Goal: Check status: Check status

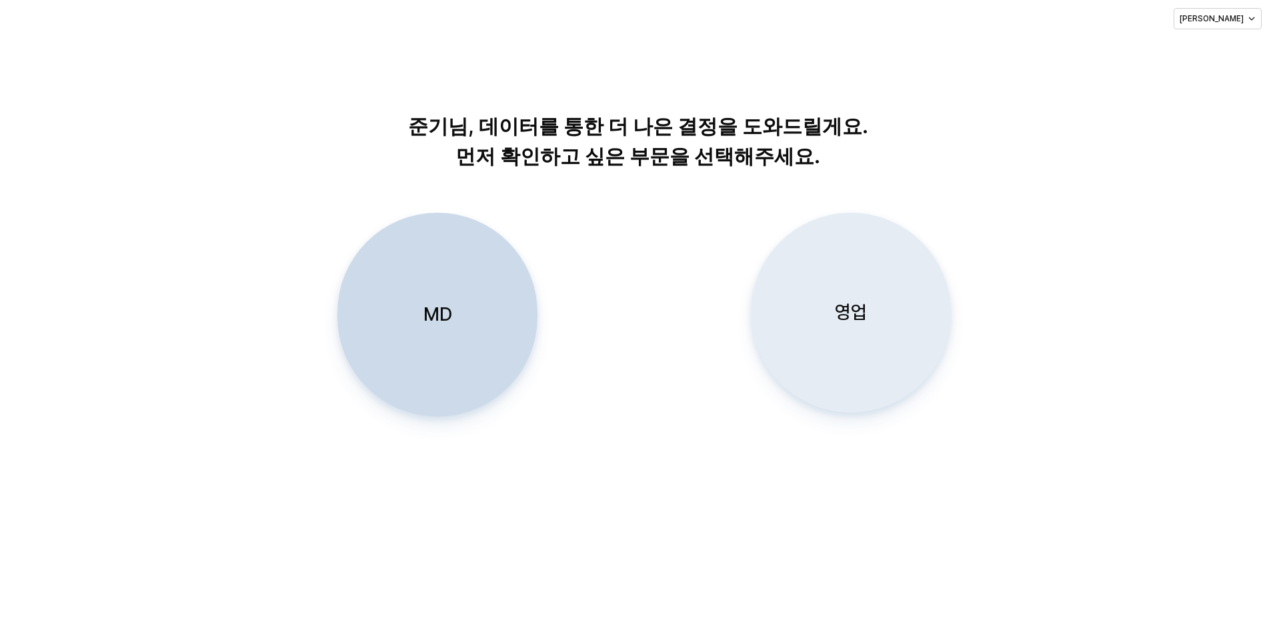
click at [887, 287] on div "영업" at bounding box center [851, 312] width 188 height 199
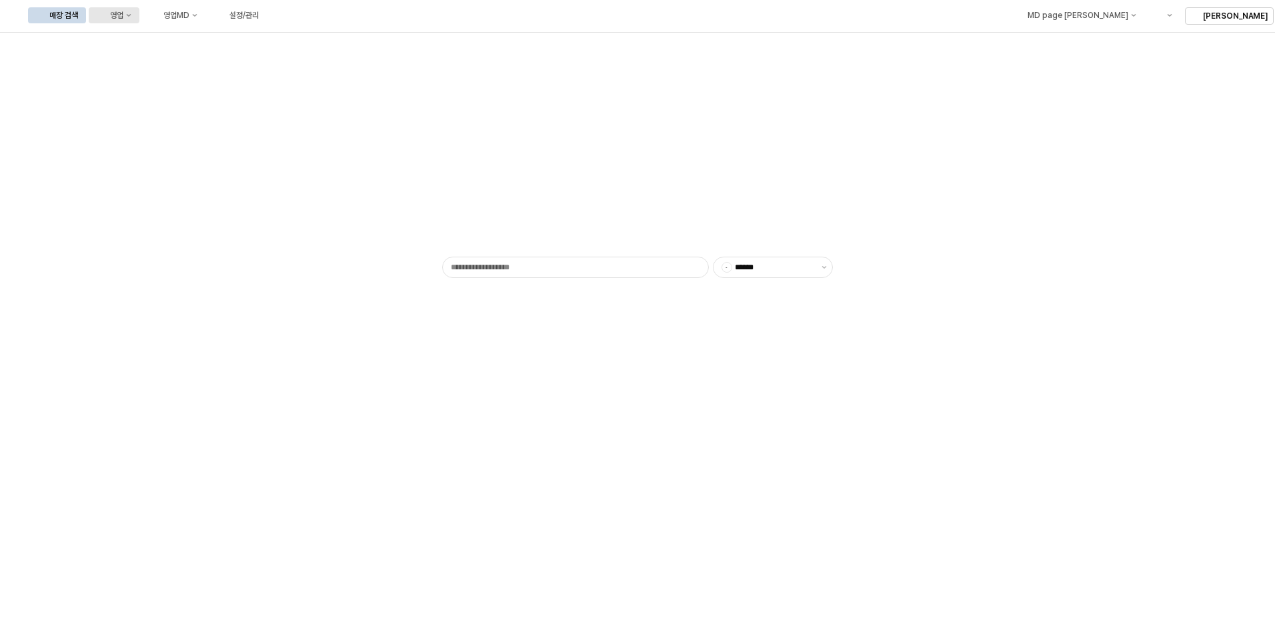
click at [139, 13] on button "영업" at bounding box center [114, 15] width 51 height 16
click at [253, 35] on div "목표매출 달성현황" at bounding box center [262, 40] width 71 height 11
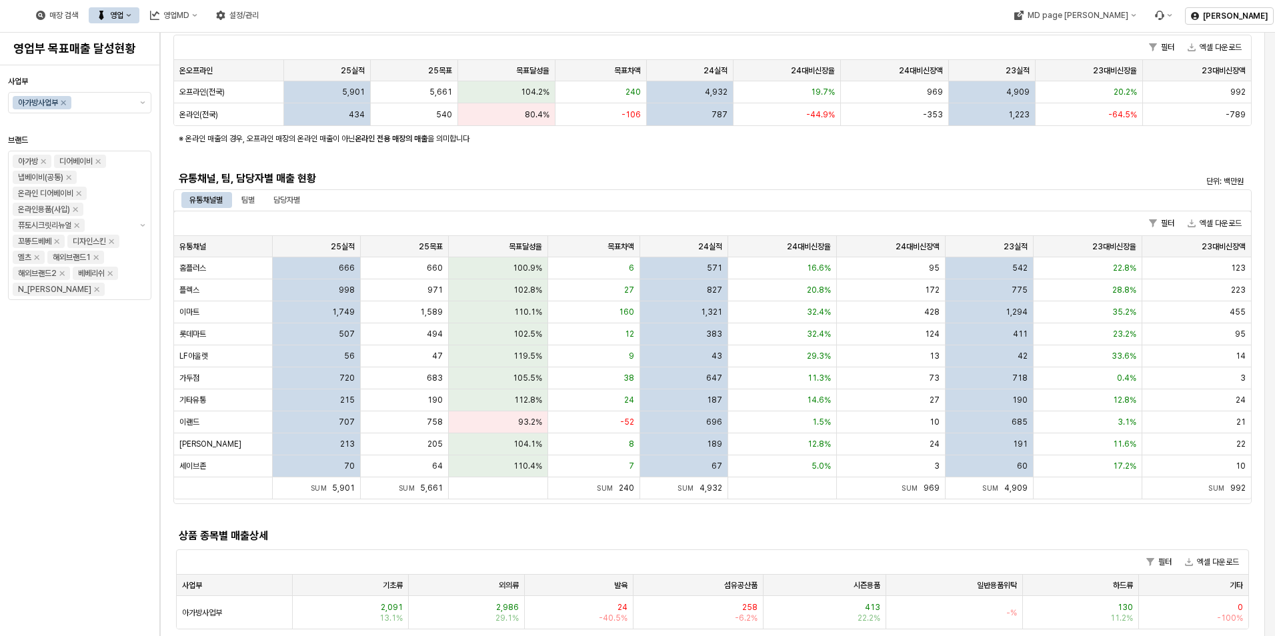
scroll to position [200, 0]
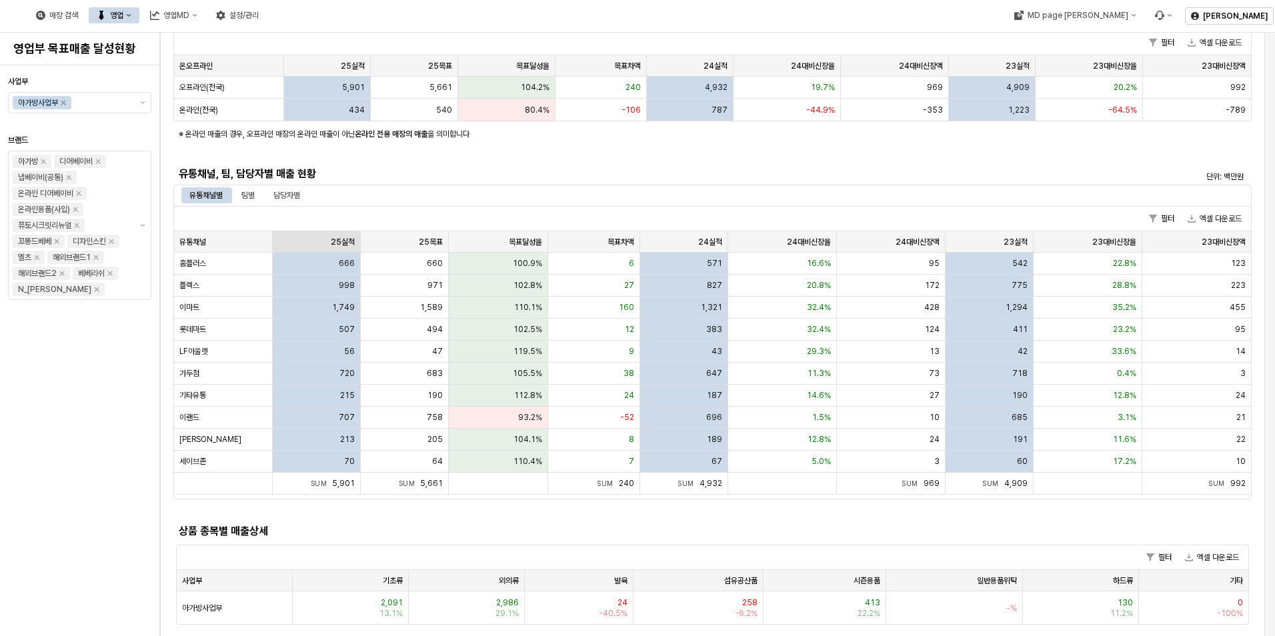
click at [335, 245] on div "25실적 25실적" at bounding box center [317, 241] width 88 height 21
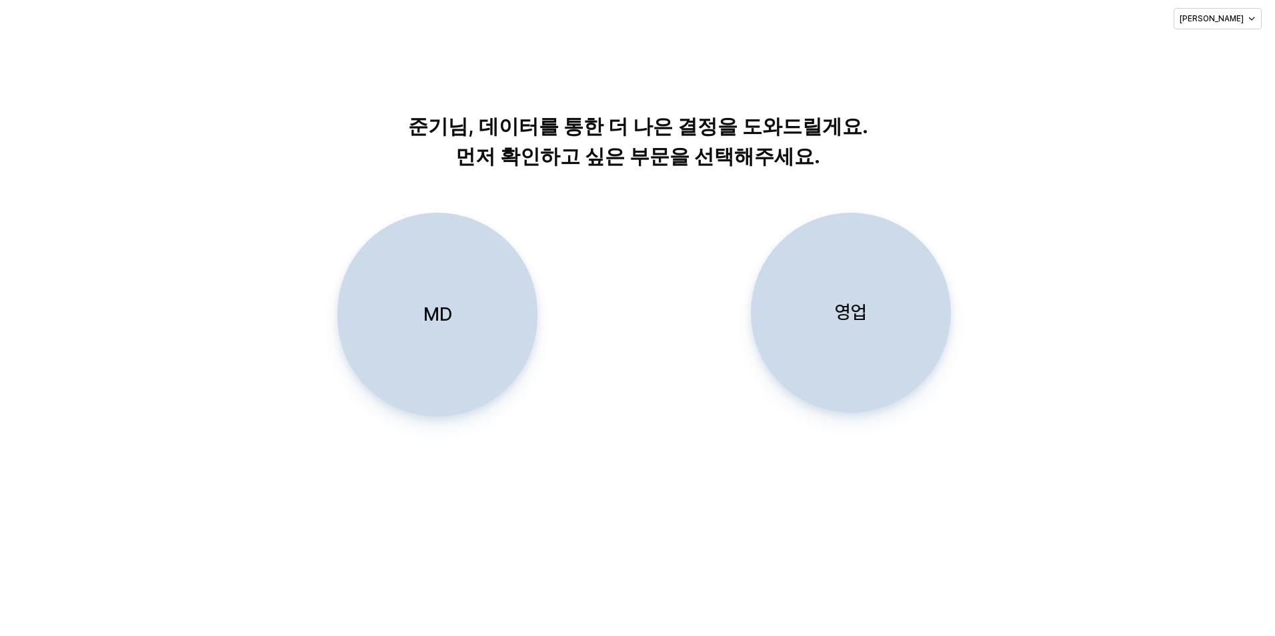
click at [827, 313] on div "영업" at bounding box center [851, 312] width 188 height 199
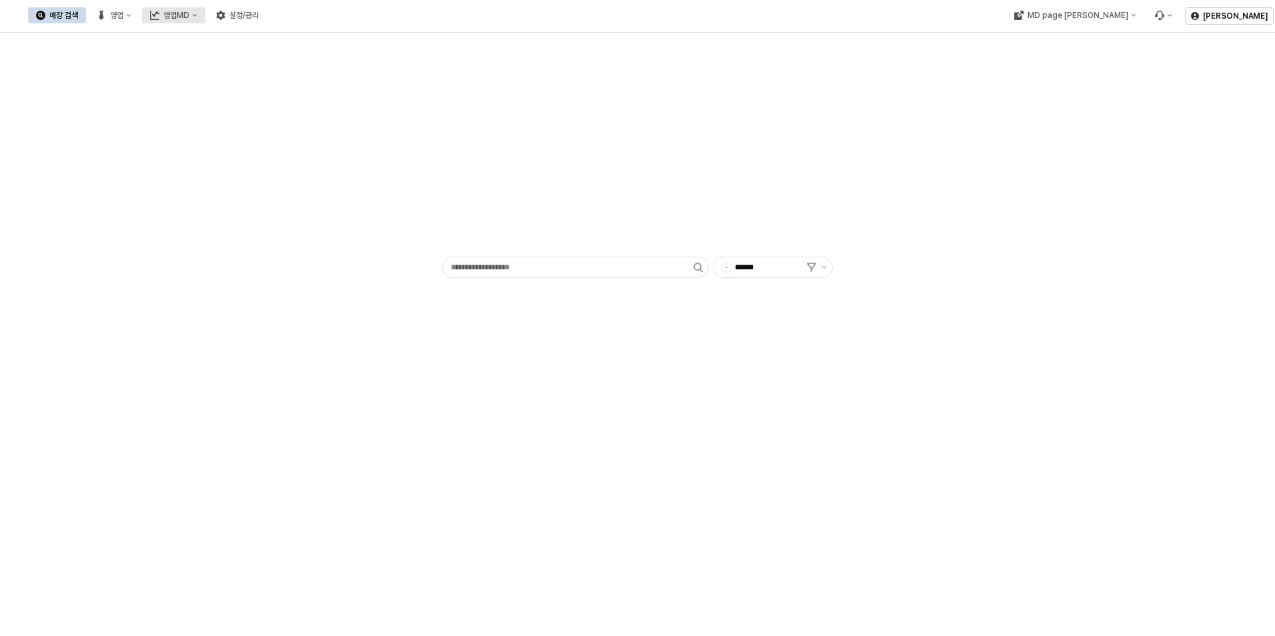
click at [189, 19] on div "영업MD" at bounding box center [176, 15] width 26 height 9
click at [123, 18] on div "영업" at bounding box center [116, 15] width 13 height 9
click at [241, 39] on div "목표매출 달성현황" at bounding box center [262, 40] width 71 height 11
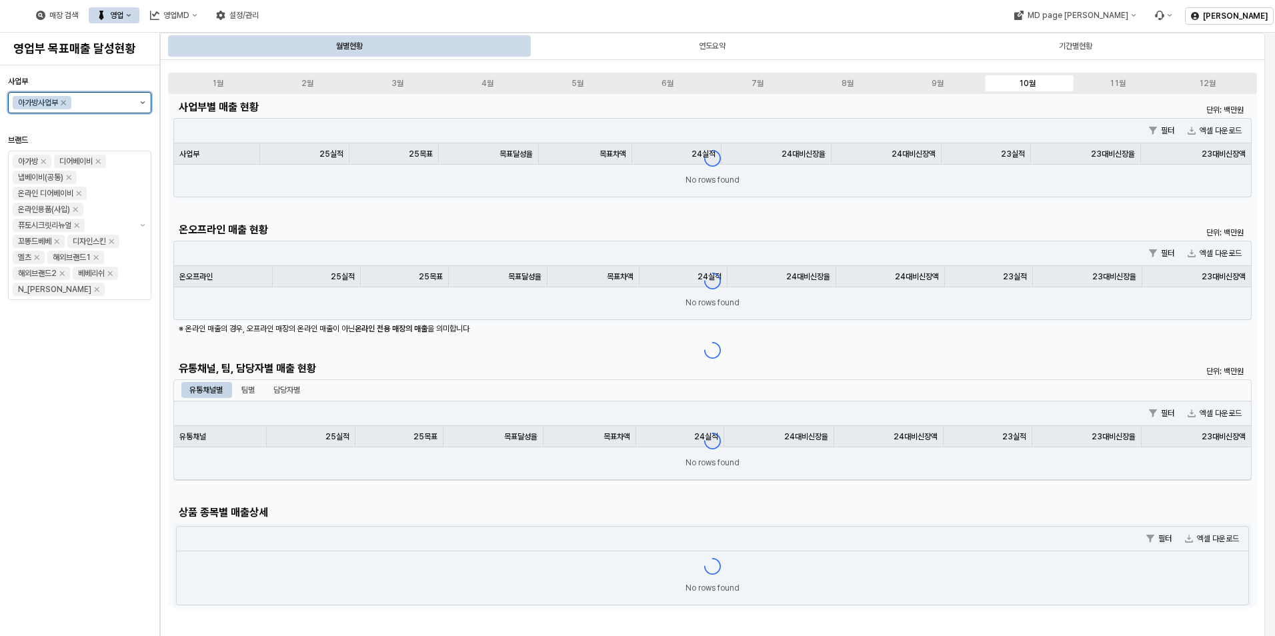
click at [137, 101] on button "제안 사항 표시" at bounding box center [143, 103] width 16 height 20
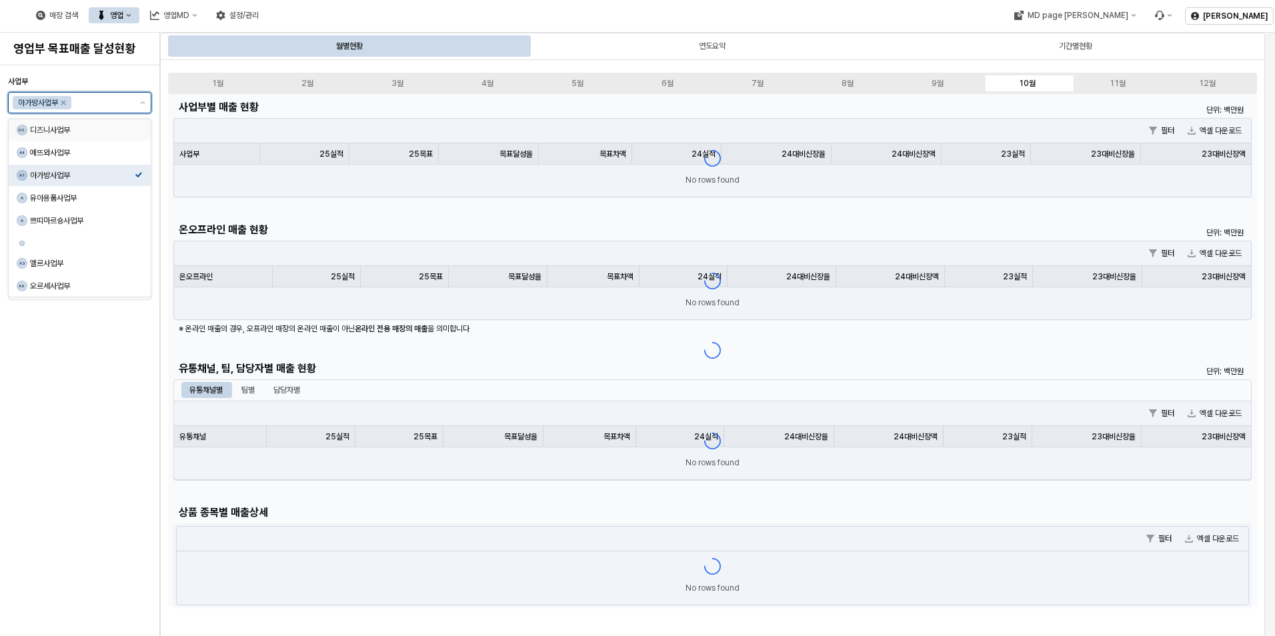
click at [139, 134] on div "DS 디즈니사업부" at bounding box center [80, 129] width 142 height 21
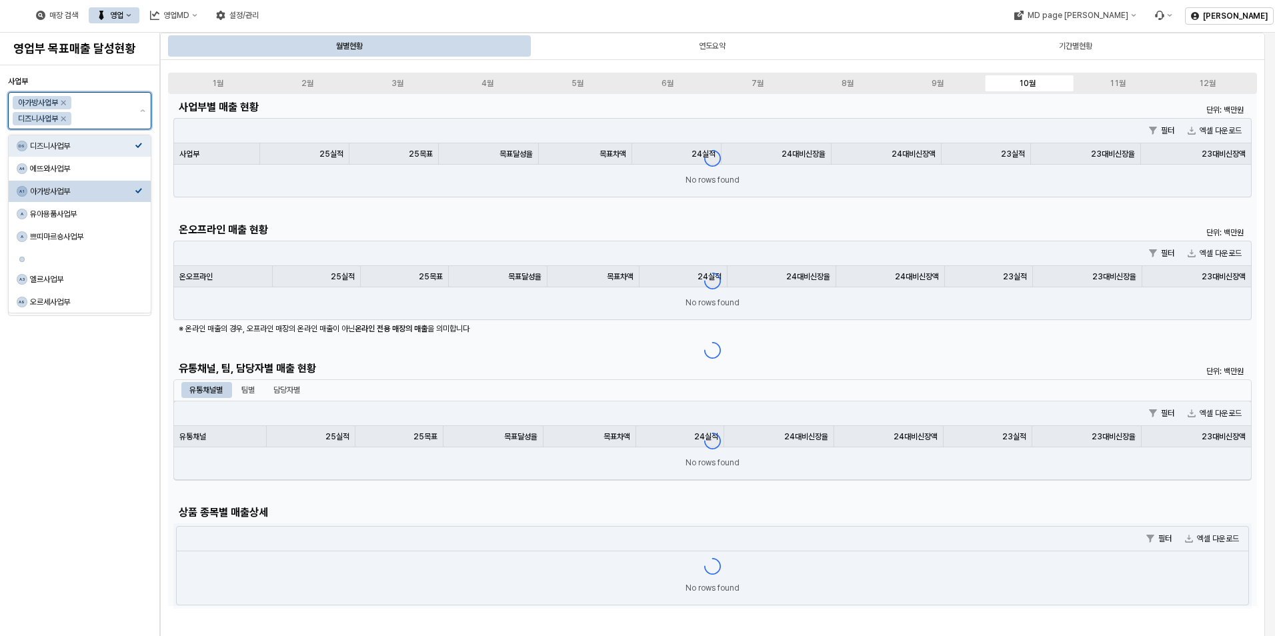
click at [130, 184] on div "A1 아가방사업부" at bounding box center [80, 191] width 142 height 21
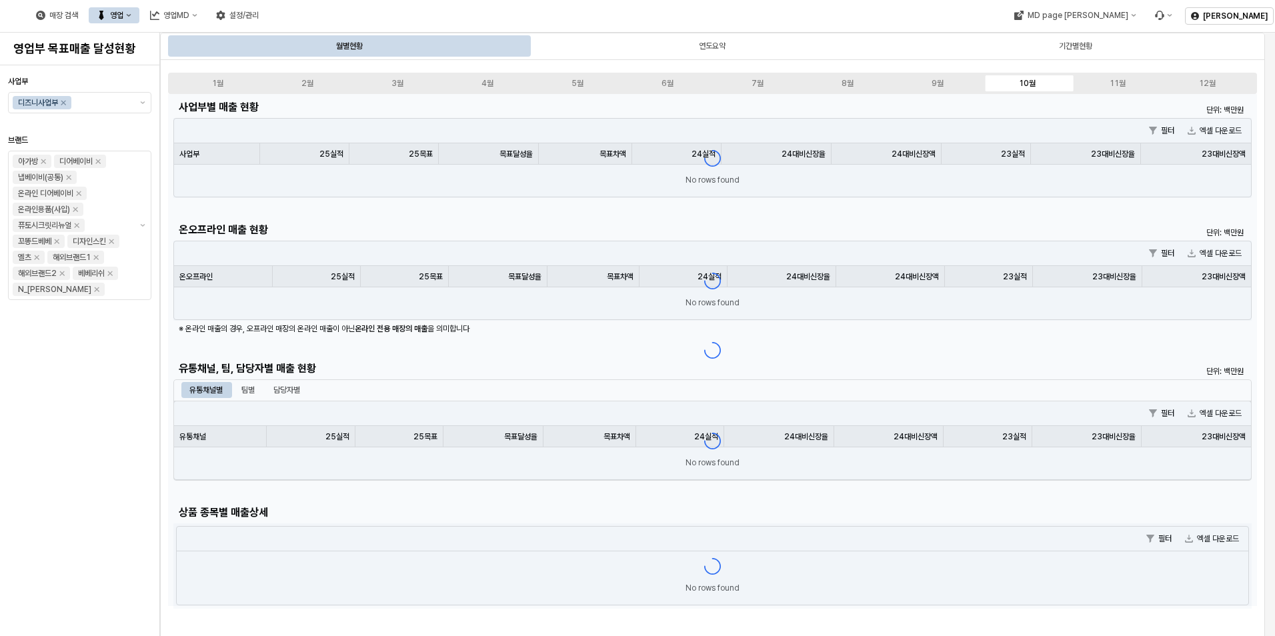
click at [111, 397] on div "사업부 디즈니사업부 브랜드 아가방 디어베이비 냅베이비(공통) 온라인 디어베이비 온라인용품(사입) 퓨토시크릿리뉴얼 꼬똥드베베 디자인스킨 엘츠 해…" at bounding box center [79, 351] width 143 height 560
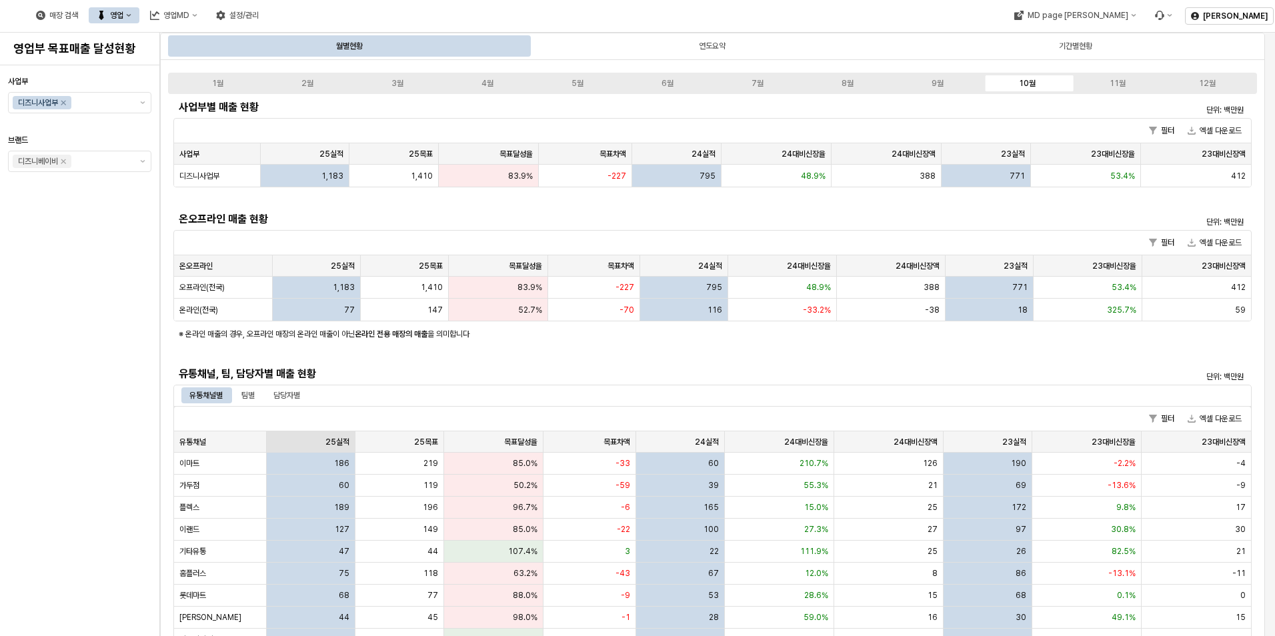
click at [339, 443] on div "25실적 25실적" at bounding box center [311, 441] width 89 height 21
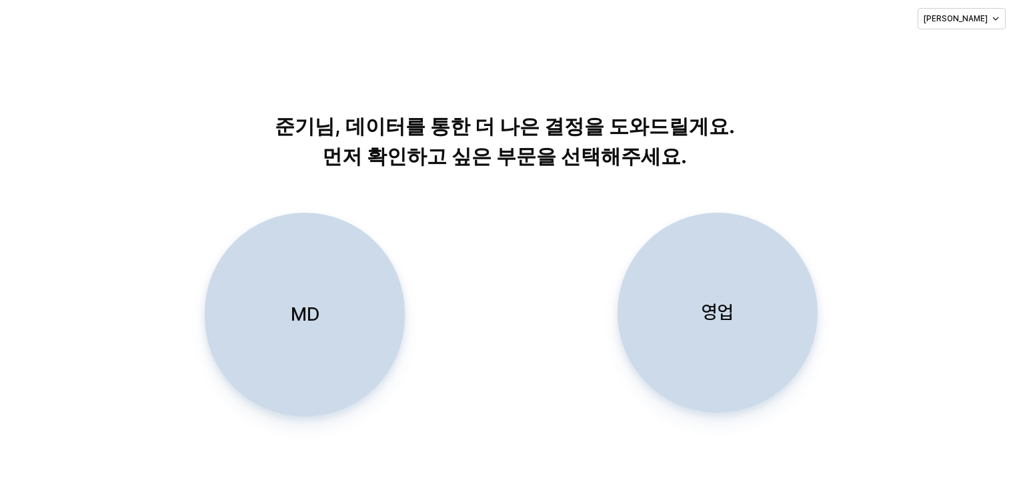
click at [666, 282] on div "영업" at bounding box center [717, 312] width 188 height 199
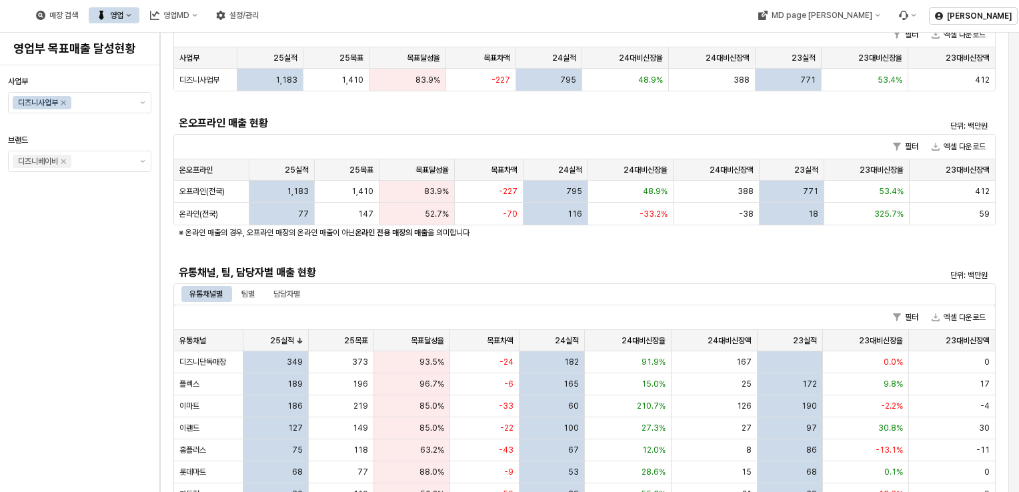
scroll to position [200, 0]
